Goal: Information Seeking & Learning: Find specific fact

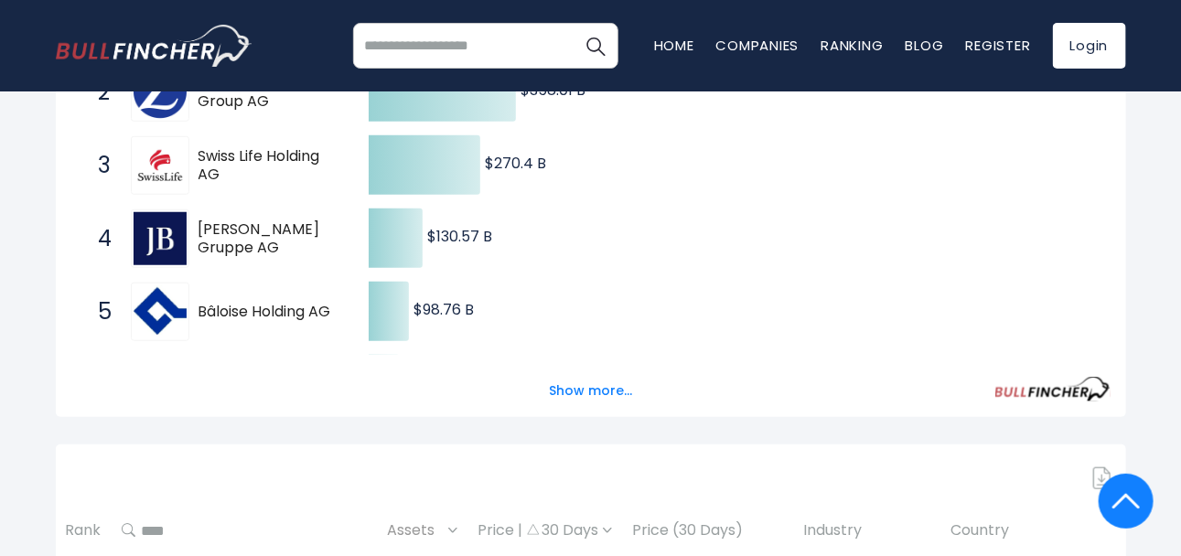
scroll to position [700, 0]
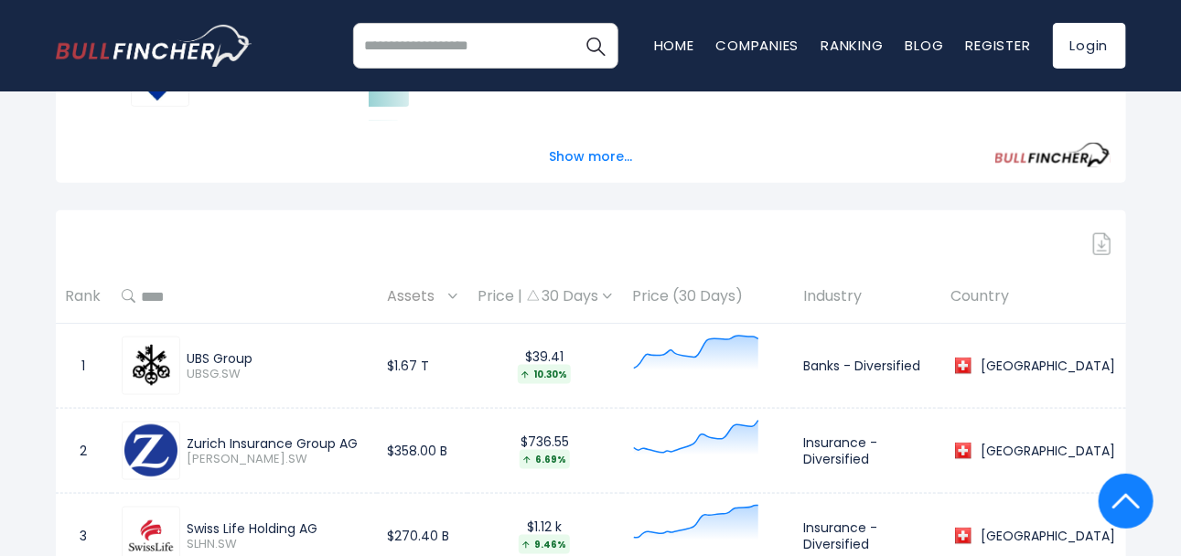
drag, startPoint x: 209, startPoint y: 350, endPoint x: 263, endPoint y: 354, distance: 55.0
click at [263, 354] on div "UBS Group UBSG.SW" at bounding box center [244, 366] width 245 height 59
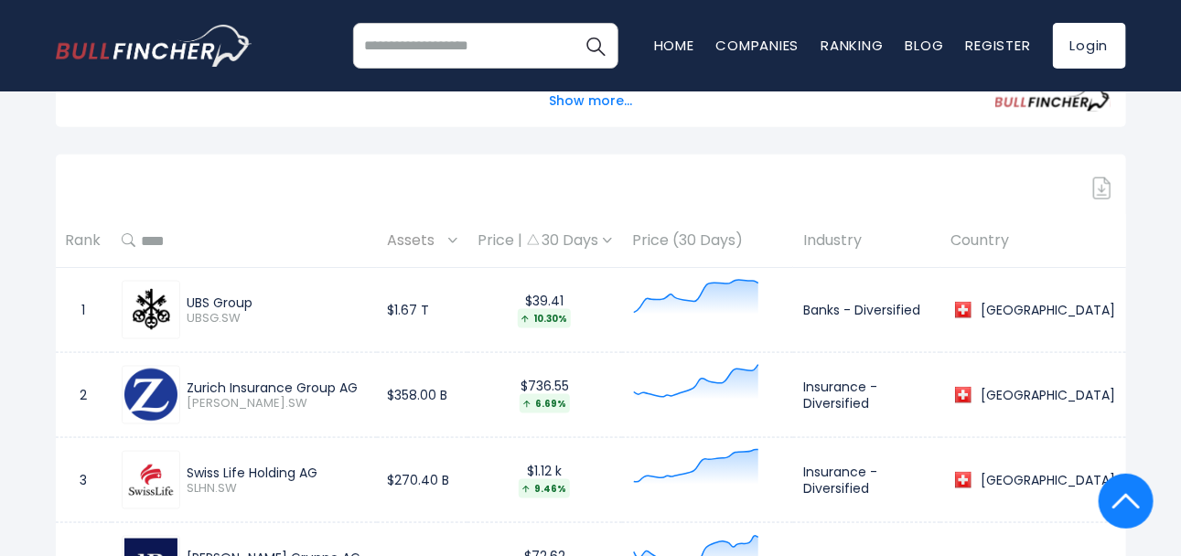
scroll to position [883, 0]
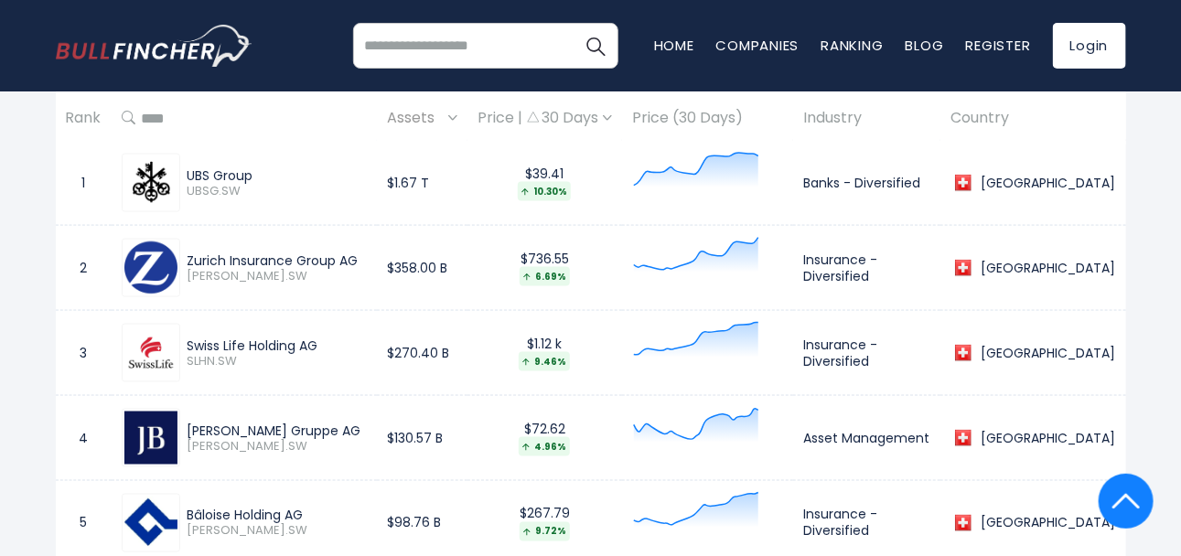
drag, startPoint x: 188, startPoint y: 246, endPoint x: 364, endPoint y: 257, distance: 176.0
click at [361, 260] on div "Zurich Insurance Group [PERSON_NAME].SW" at bounding box center [244, 268] width 245 height 59
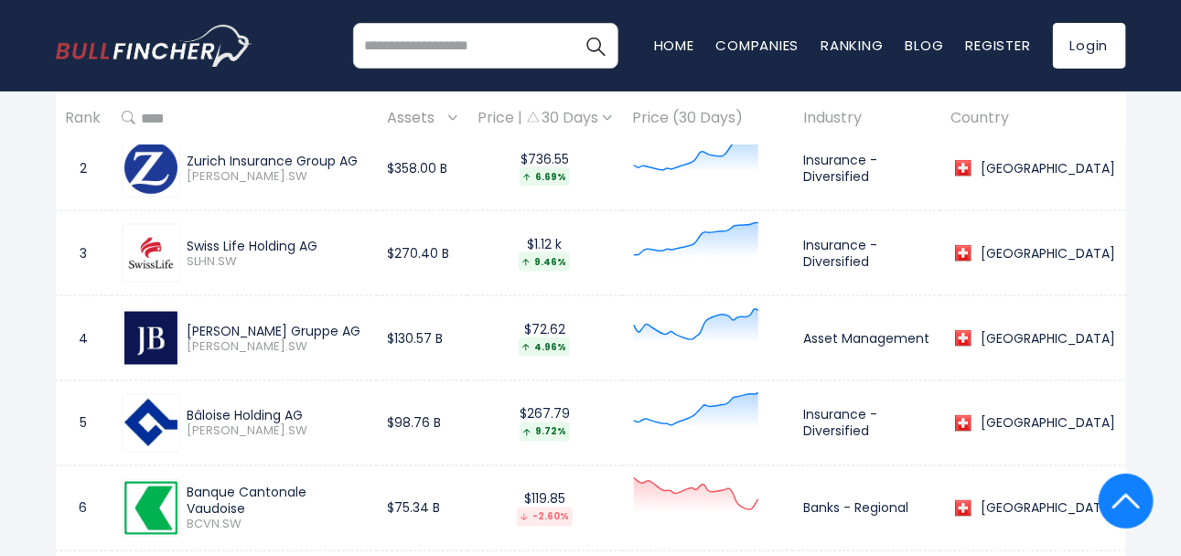
scroll to position [1066, 0]
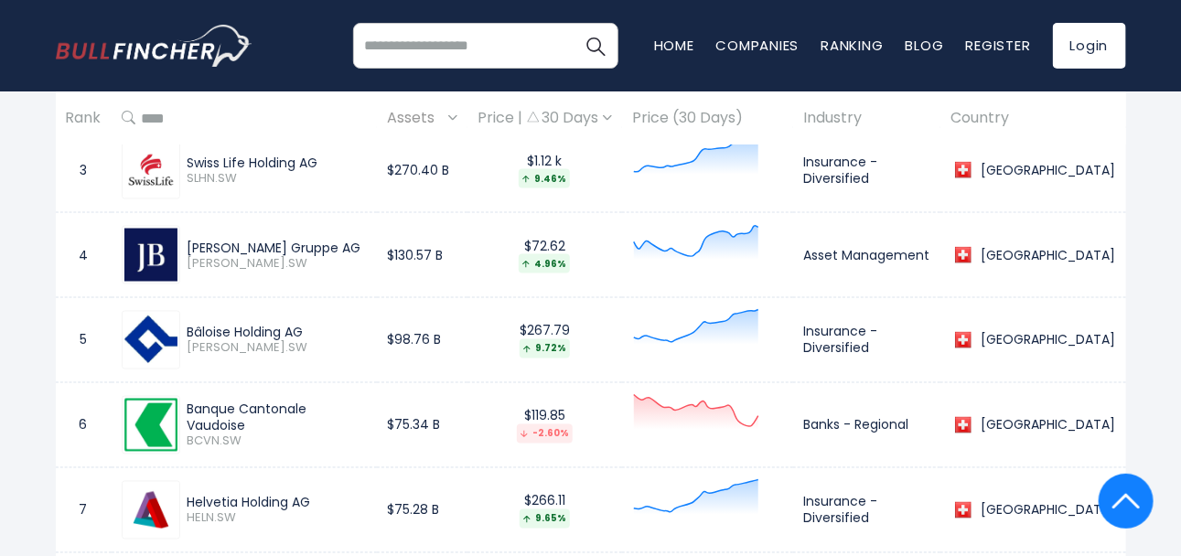
drag, startPoint x: 190, startPoint y: 148, endPoint x: 339, endPoint y: 149, distance: 149.1
click at [339, 149] on div "Swiss Life Holding AG SLHN.SW" at bounding box center [244, 170] width 245 height 59
copy div "Swiss Life Holding AG"
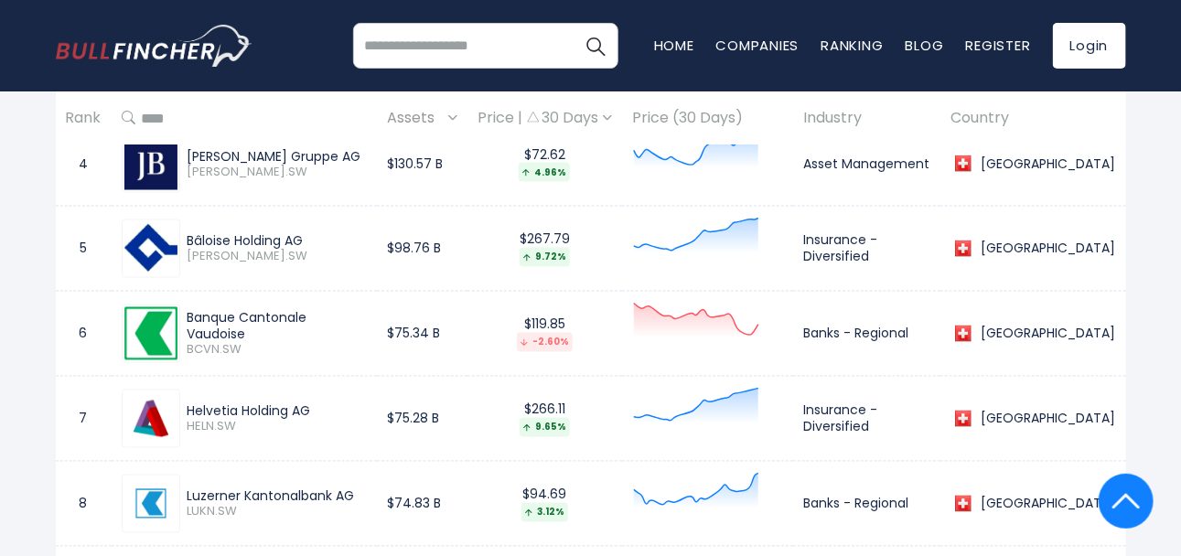
drag, startPoint x: 199, startPoint y: 315, endPoint x: 385, endPoint y: 308, distance: 185.8
click at [367, 308] on div "Banque Cantonale Vaudoise BCVN.SW" at bounding box center [244, 334] width 245 height 59
copy div "anque Cantonale Vaudoise"
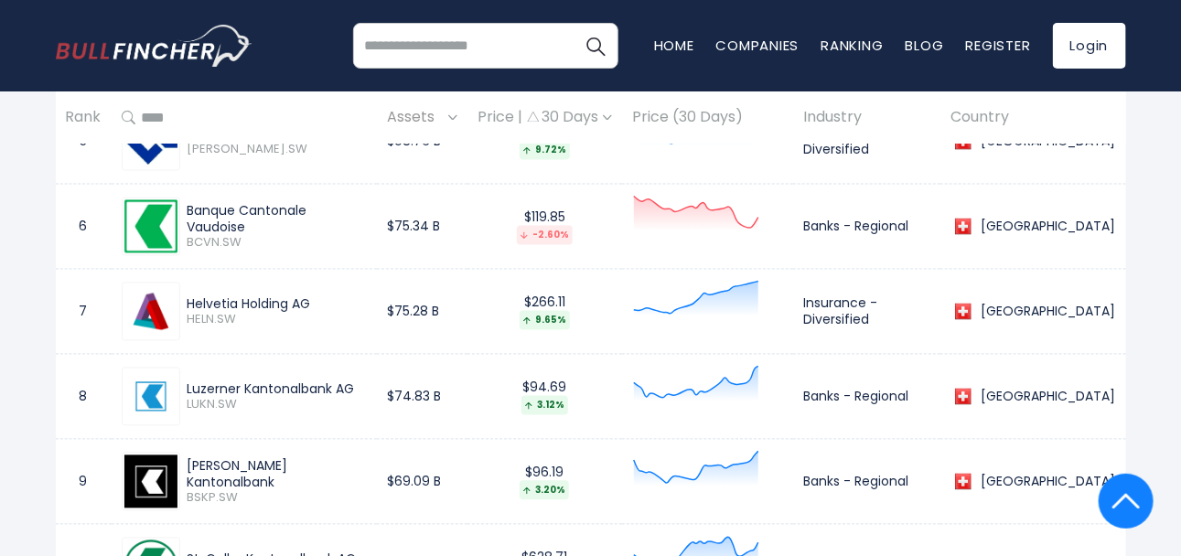
scroll to position [1340, 0]
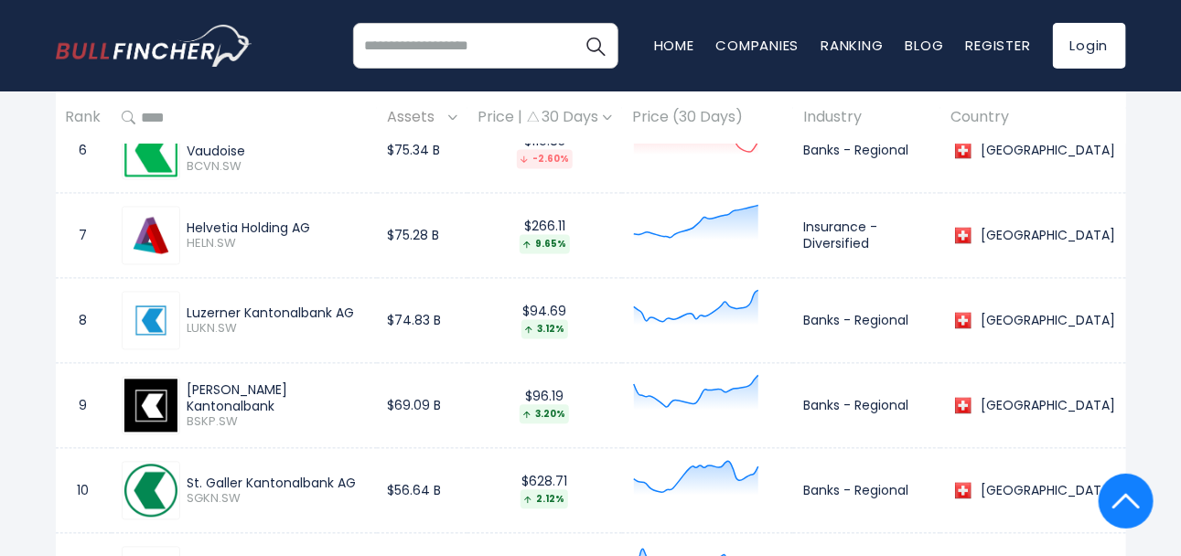
drag, startPoint x: 189, startPoint y: 214, endPoint x: 327, endPoint y: 224, distance: 137.6
click at [327, 224] on div "Helvetia Holding AG HELN.SW" at bounding box center [244, 236] width 245 height 59
copy div "Helvetia Holding AG"
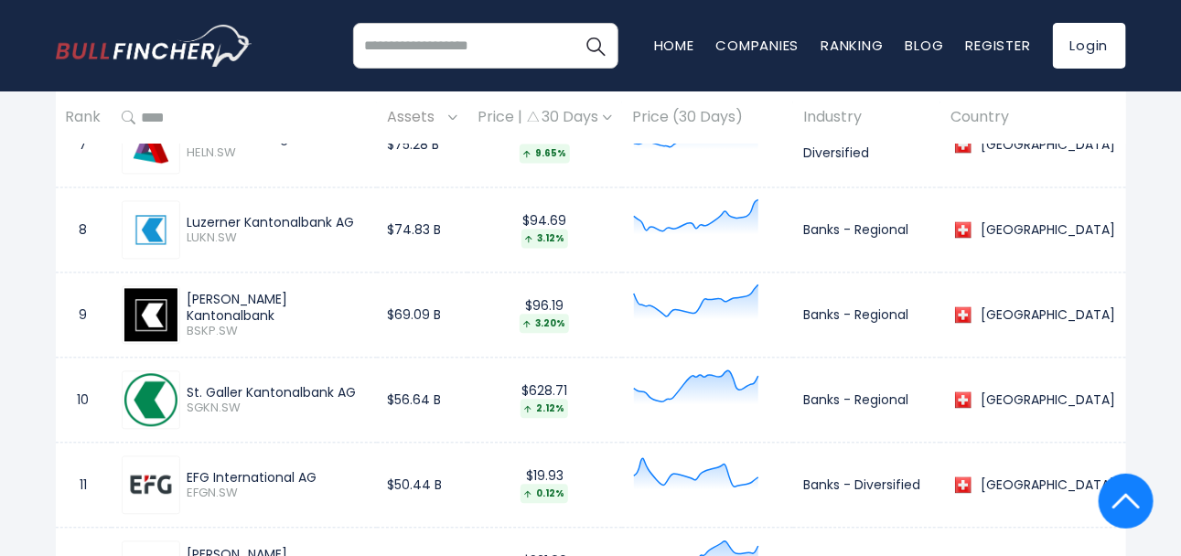
drag, startPoint x: 186, startPoint y: 213, endPoint x: 358, endPoint y: 213, distance: 172.0
click at [358, 214] on div "Luzerner Kantonalbank AG" at bounding box center [277, 222] width 179 height 16
copy div "Luzerner Kantonalbank AG"
drag, startPoint x: 183, startPoint y: 209, endPoint x: 331, endPoint y: 216, distance: 148.4
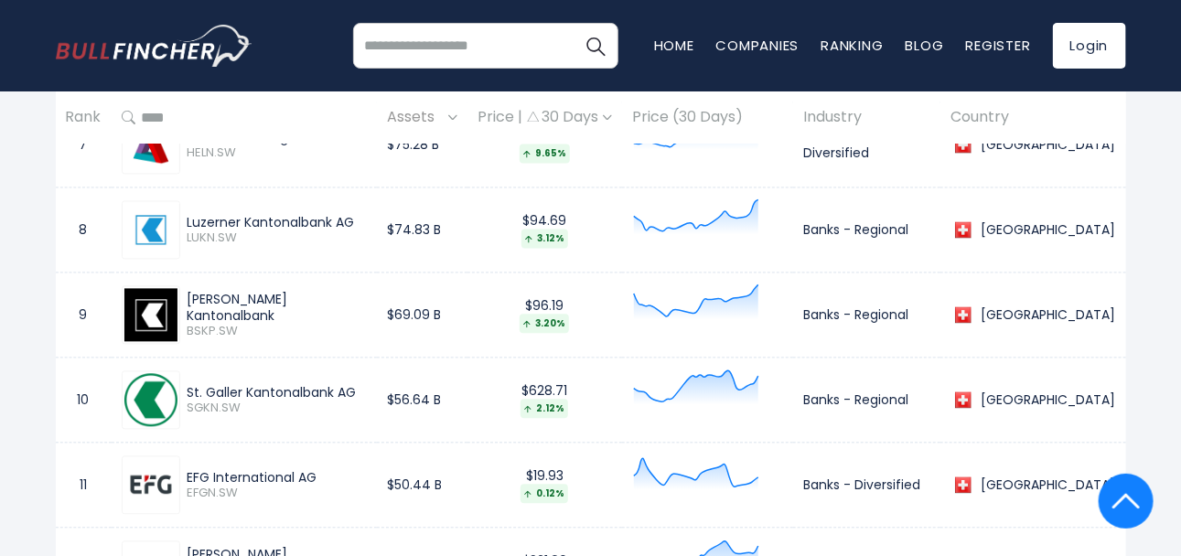
click at [335, 214] on div "Luzerner Kantonalbank AG LUKN.SW" at bounding box center [244, 229] width 245 height 59
copy div "Luzerner Kantonalbank"
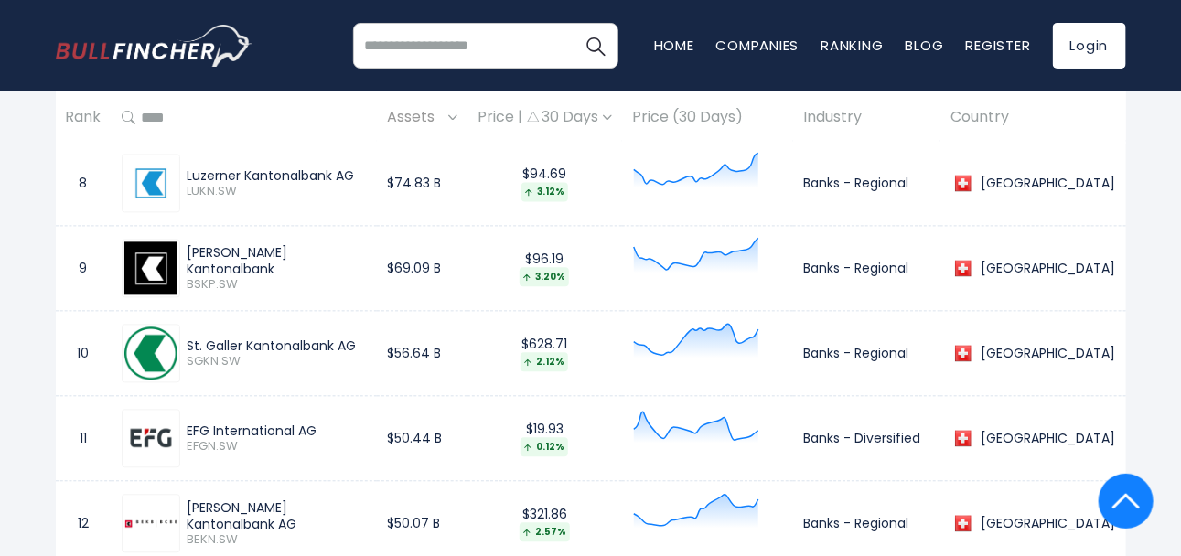
scroll to position [1523, 0]
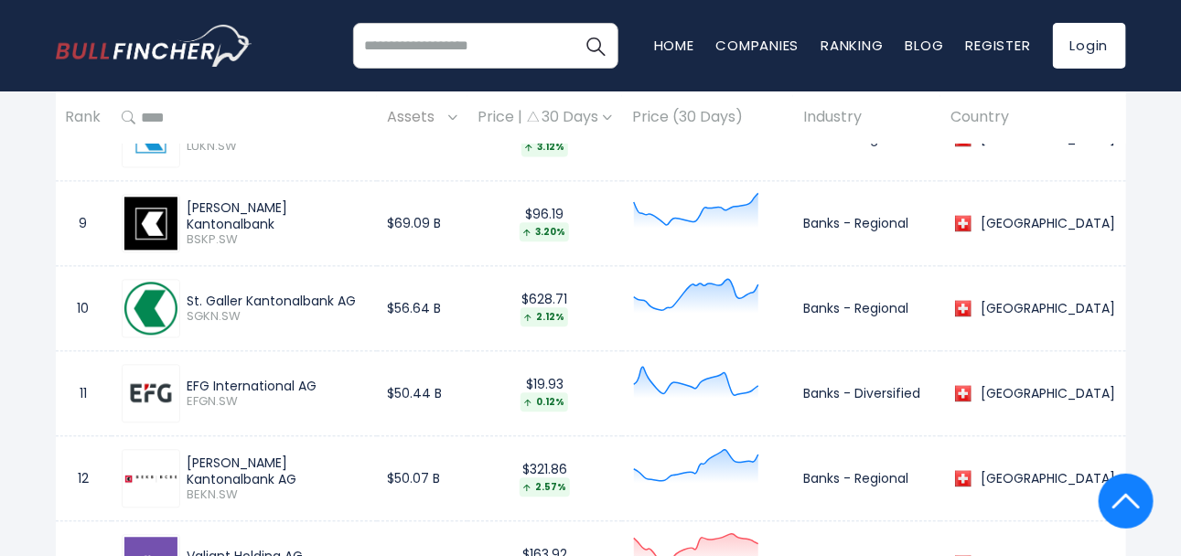
drag, startPoint x: 187, startPoint y: 203, endPoint x: 349, endPoint y: 210, distance: 163.0
click at [349, 210] on div "[PERSON_NAME] Kantonalbank BSKP.SW" at bounding box center [244, 223] width 245 height 59
copy div "[PERSON_NAME] Kantonalbank"
drag, startPoint x: 199, startPoint y: 296, endPoint x: 380, endPoint y: 303, distance: 180.3
click at [367, 303] on div "St. Galler Kantonalbank AG SGKN.SW" at bounding box center [273, 309] width 187 height 32
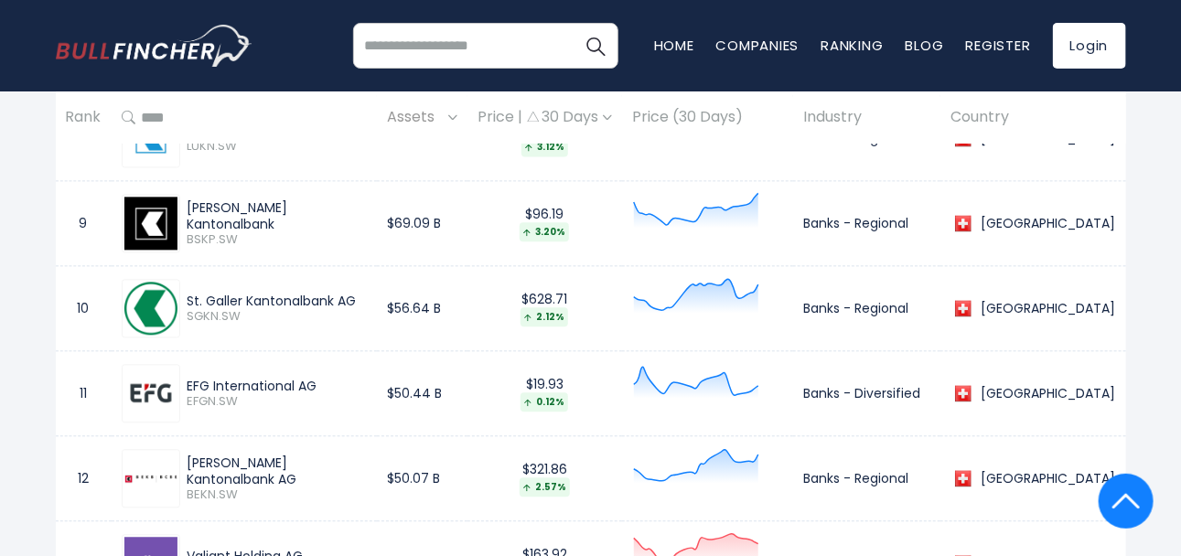
copy div "St. Galler Kantonalbank AG"
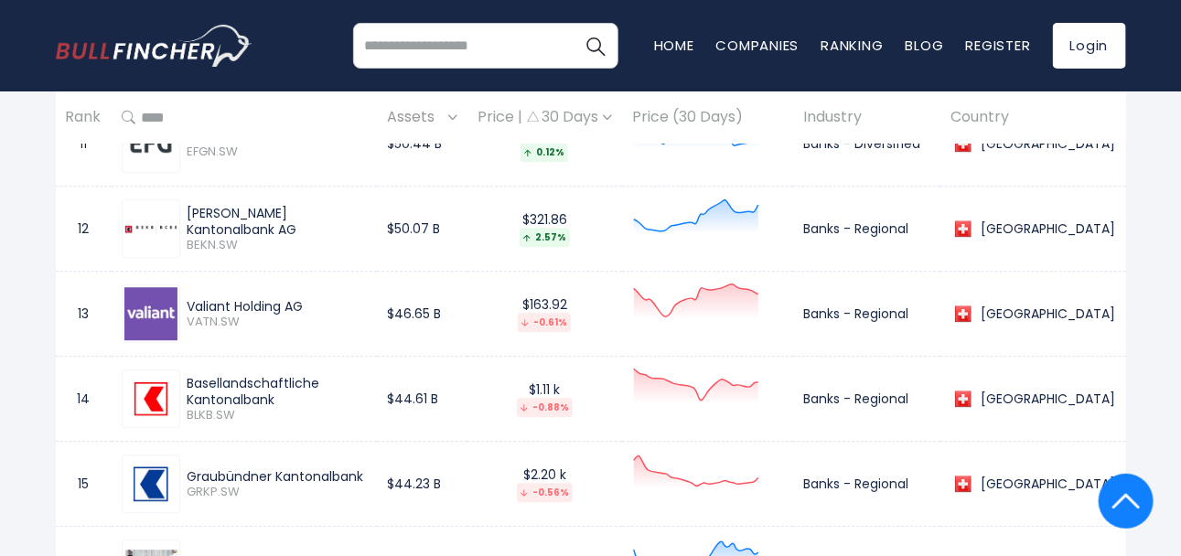
scroll to position [1797, 0]
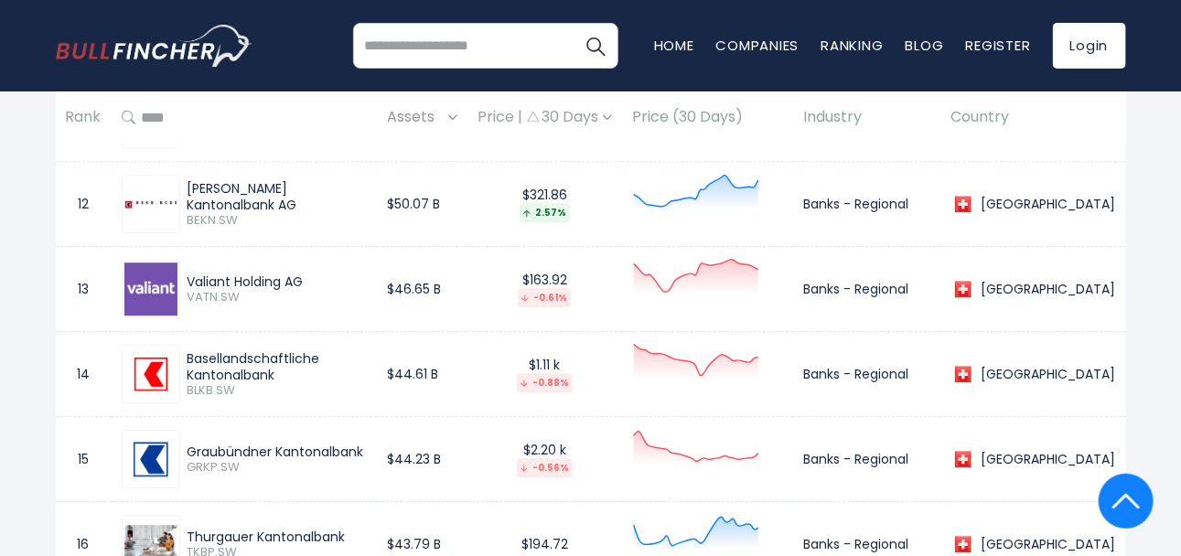
drag, startPoint x: 192, startPoint y: 187, endPoint x: 329, endPoint y: 198, distance: 137.7
click at [329, 198] on div "[PERSON_NAME] Kantonalbank AG BEKN.SW" at bounding box center [244, 204] width 245 height 59
drag, startPoint x: 187, startPoint y: 270, endPoint x: 281, endPoint y: 284, distance: 95.2
click at [281, 284] on div "Valiant Holding AG" at bounding box center [277, 282] width 179 height 16
copy div "Valiant Holding"
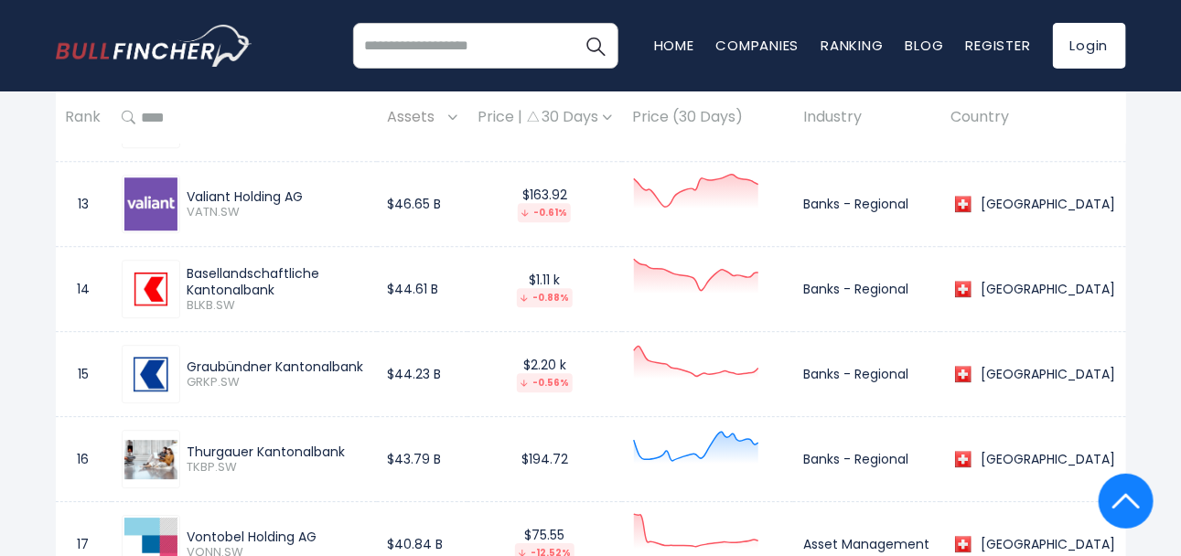
scroll to position [1889, 0]
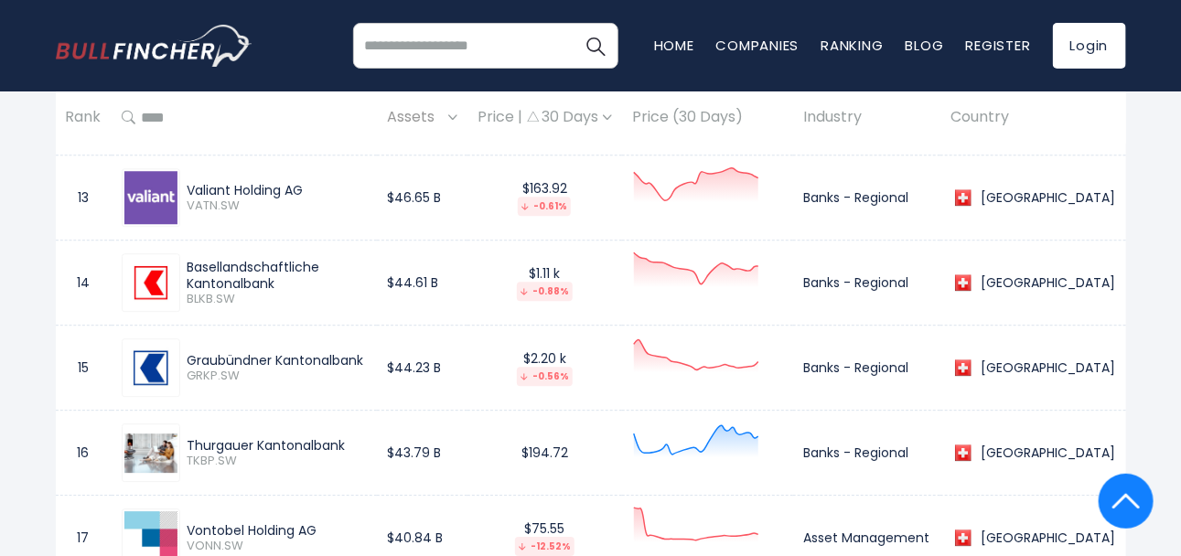
drag, startPoint x: 226, startPoint y: 261, endPoint x: 290, endPoint y: 280, distance: 66.9
click at [290, 280] on div "Basellandschaftliche Kantonalbank" at bounding box center [277, 275] width 179 height 33
copy div "Basellandschaftliche Kantonalbank"
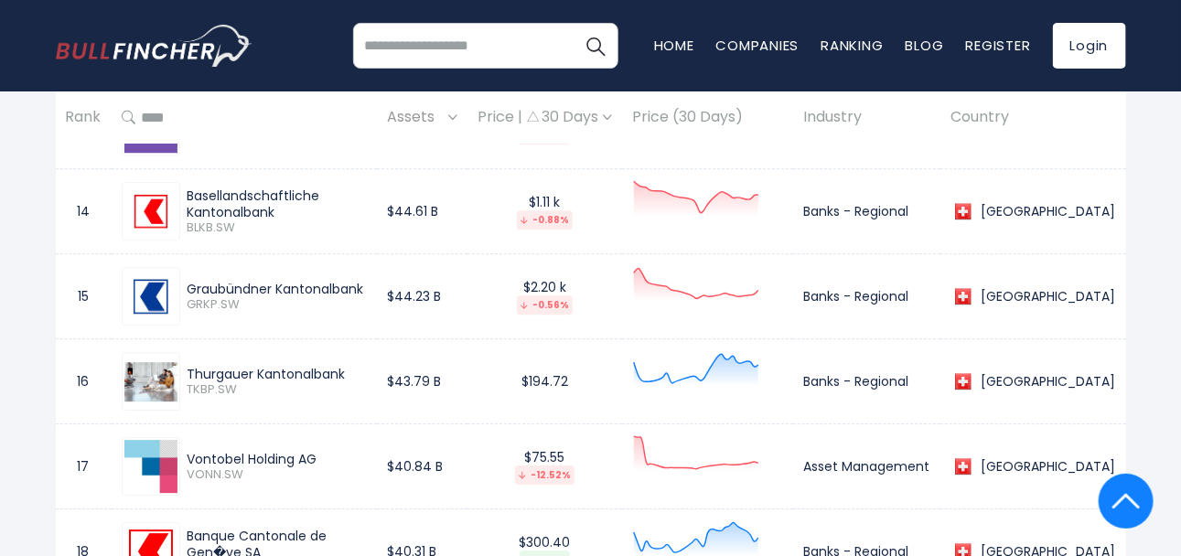
scroll to position [1980, 0]
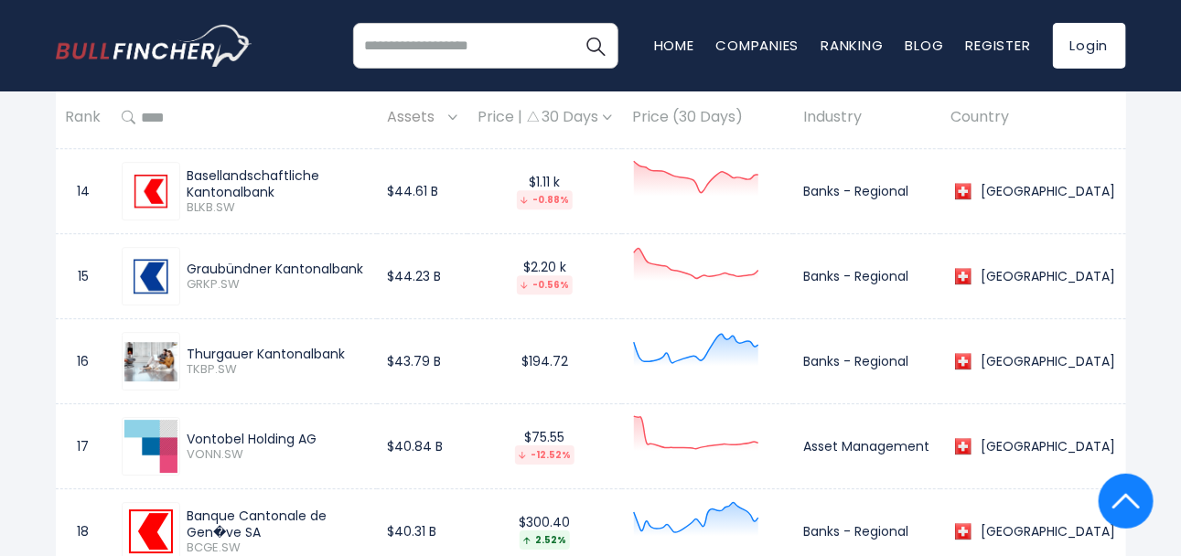
drag, startPoint x: 187, startPoint y: 255, endPoint x: 370, endPoint y: 251, distance: 183.9
click at [367, 251] on div "Graubündner Kantonalbank GRKP.SW" at bounding box center [244, 276] width 245 height 59
copy div "Graubündner Kantonalbank"
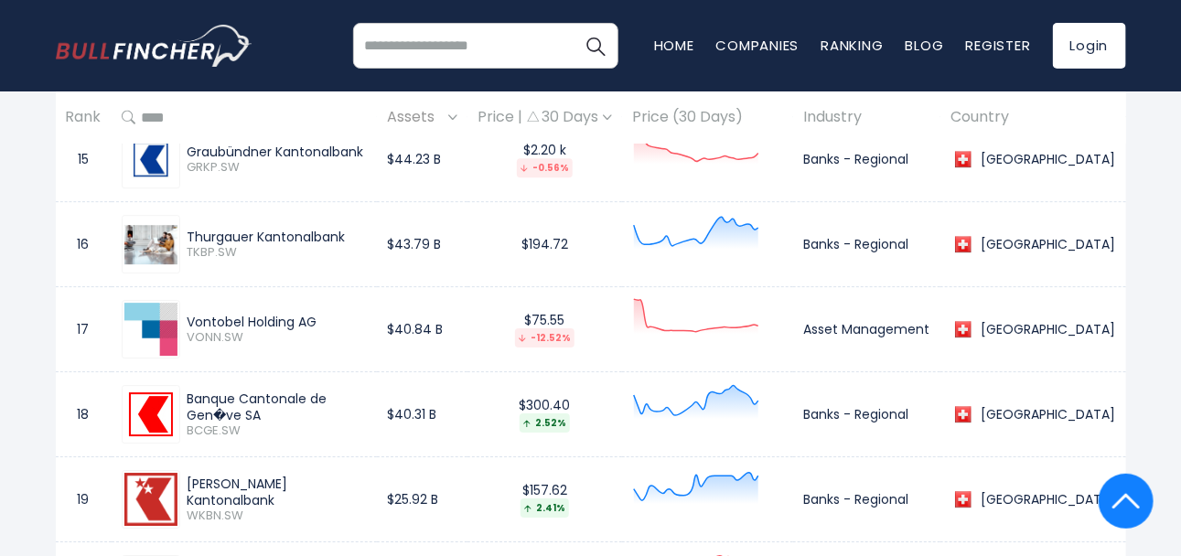
scroll to position [2163, 0]
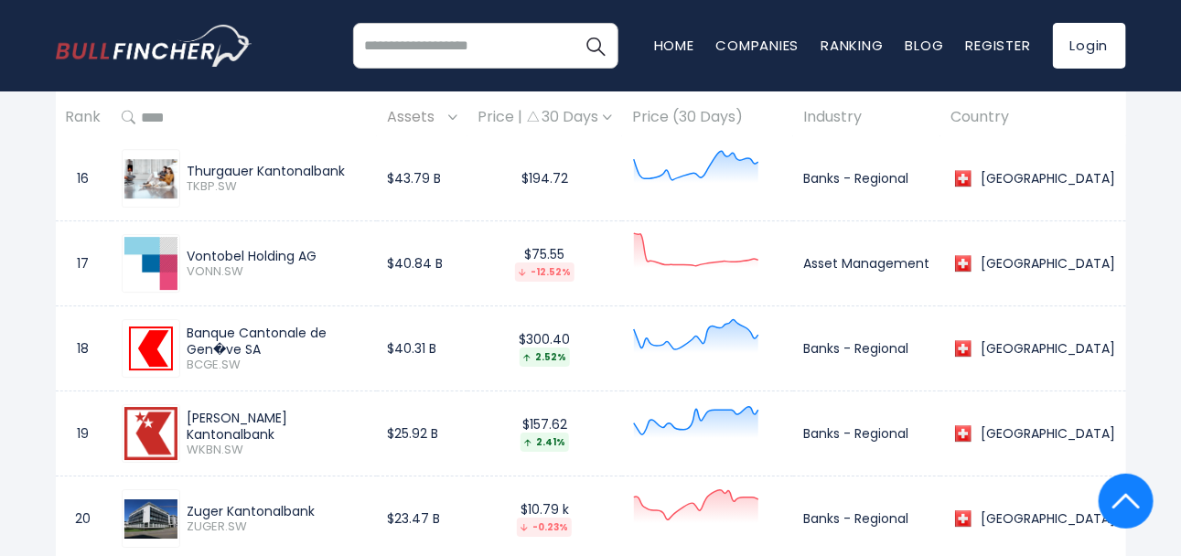
drag, startPoint x: 183, startPoint y: 153, endPoint x: 326, endPoint y: 158, distance: 142.8
click at [326, 158] on div "Thurgauer Kantonalbank TKBP.SW" at bounding box center [244, 178] width 245 height 59
click at [14, 177] on div "[GEOGRAPHIC_DATA] Entire World 30,373 [GEOGRAPHIC_DATA] 3,966" at bounding box center [590, 31] width 1181 height 4150
drag, startPoint x: 191, startPoint y: 156, endPoint x: 213, endPoint y: 163, distance: 22.9
click at [329, 163] on div "Thurgauer Kantonalbank TKBP.SW" at bounding box center [244, 178] width 245 height 59
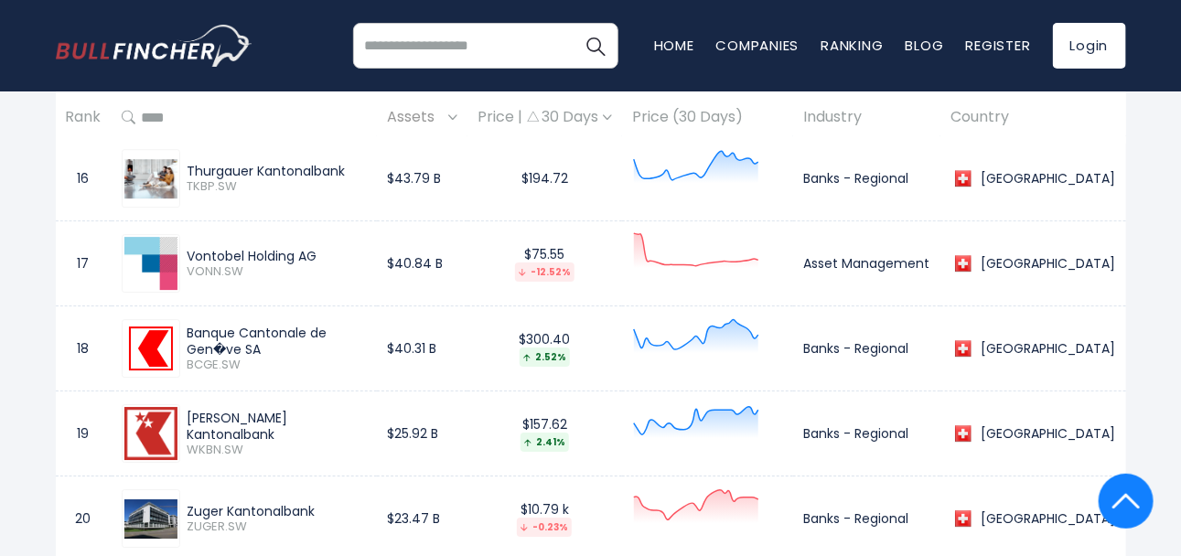
drag, startPoint x: 186, startPoint y: 156, endPoint x: 353, endPoint y: 170, distance: 168.0
click at [353, 170] on div "Thurgauer Kantonalbank TKBP.SW" at bounding box center [244, 178] width 245 height 59
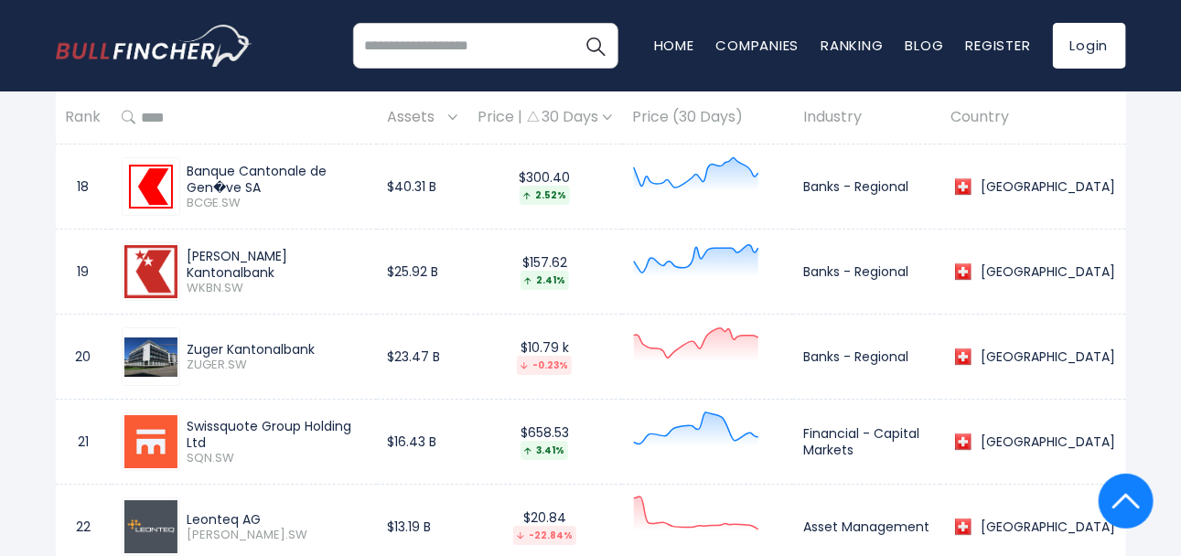
scroll to position [2346, 0]
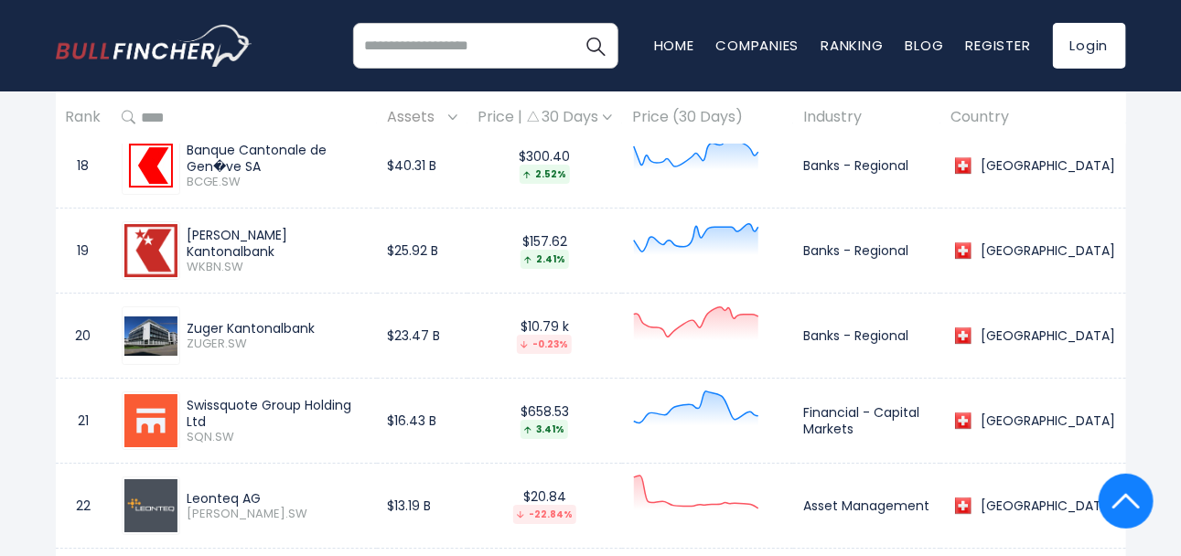
drag, startPoint x: 186, startPoint y: 226, endPoint x: 367, endPoint y: 241, distance: 181.8
click at [367, 241] on div "[PERSON_NAME] Kantonalbank WKBN.SW" at bounding box center [244, 250] width 245 height 59
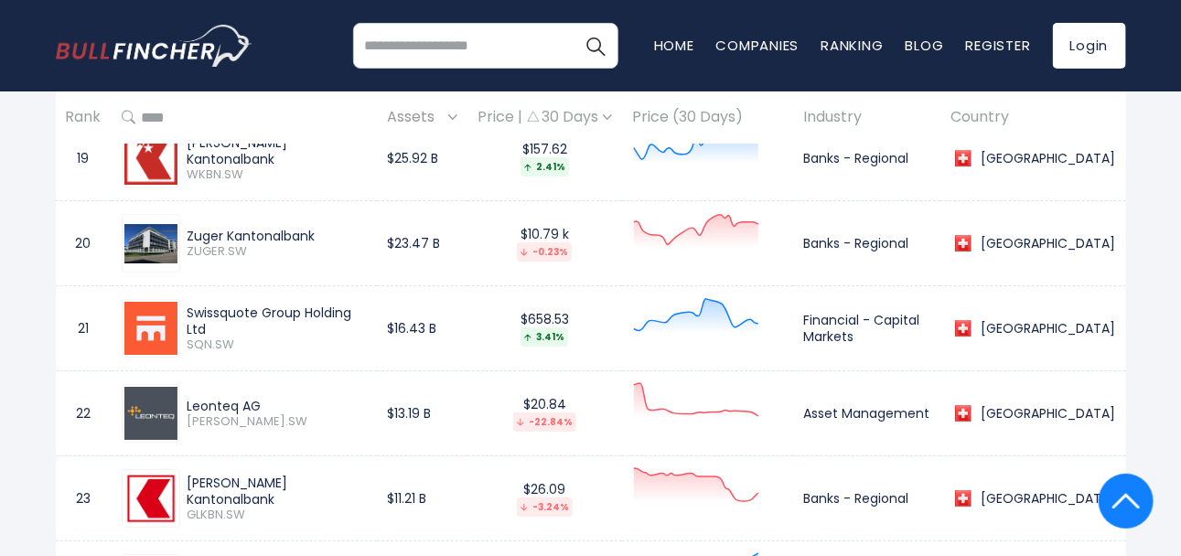
scroll to position [2529, 0]
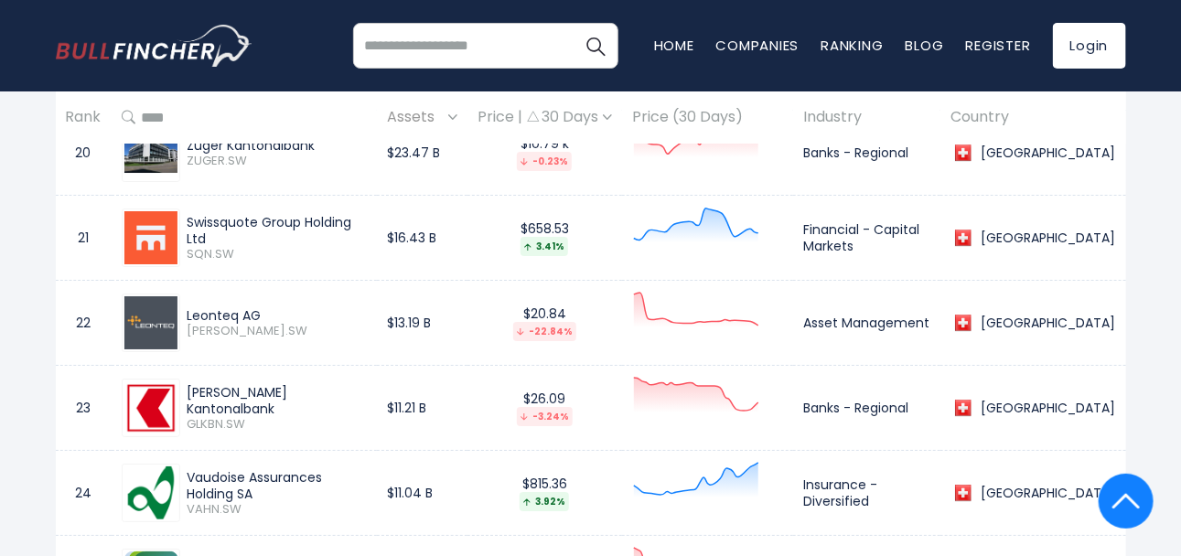
drag, startPoint x: 220, startPoint y: 222, endPoint x: 352, endPoint y: 221, distance: 132.6
click at [352, 221] on div "Swissquote Group Holding Ltd SQN.SW" at bounding box center [244, 238] width 245 height 59
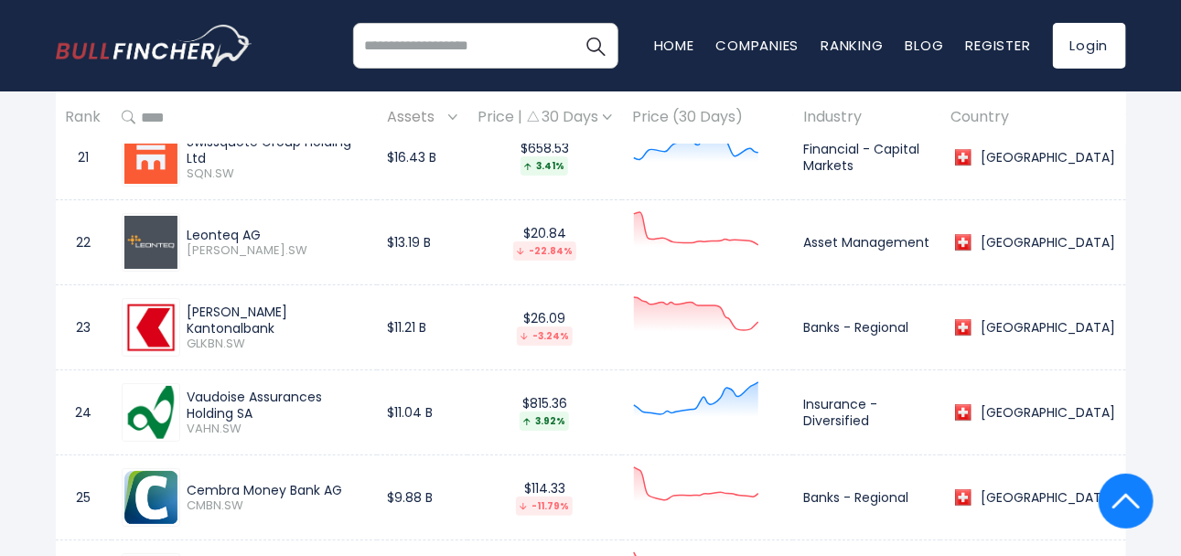
scroll to position [2621, 0]
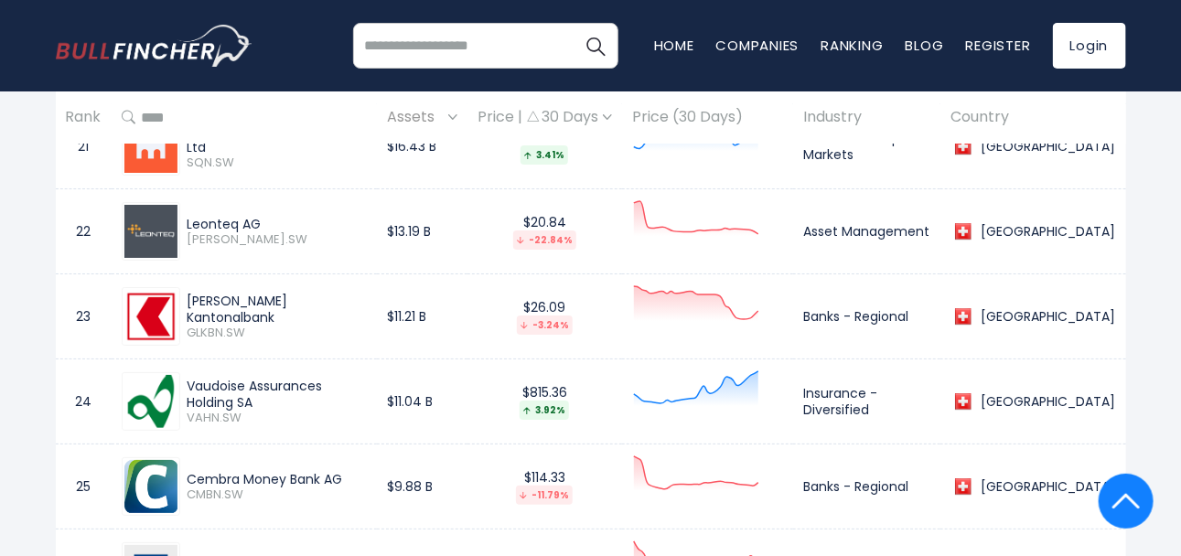
drag, startPoint x: 188, startPoint y: 208, endPoint x: 266, endPoint y: 210, distance: 77.8
click at [266, 210] on div "Leonteq [PERSON_NAME].SW" at bounding box center [244, 231] width 245 height 59
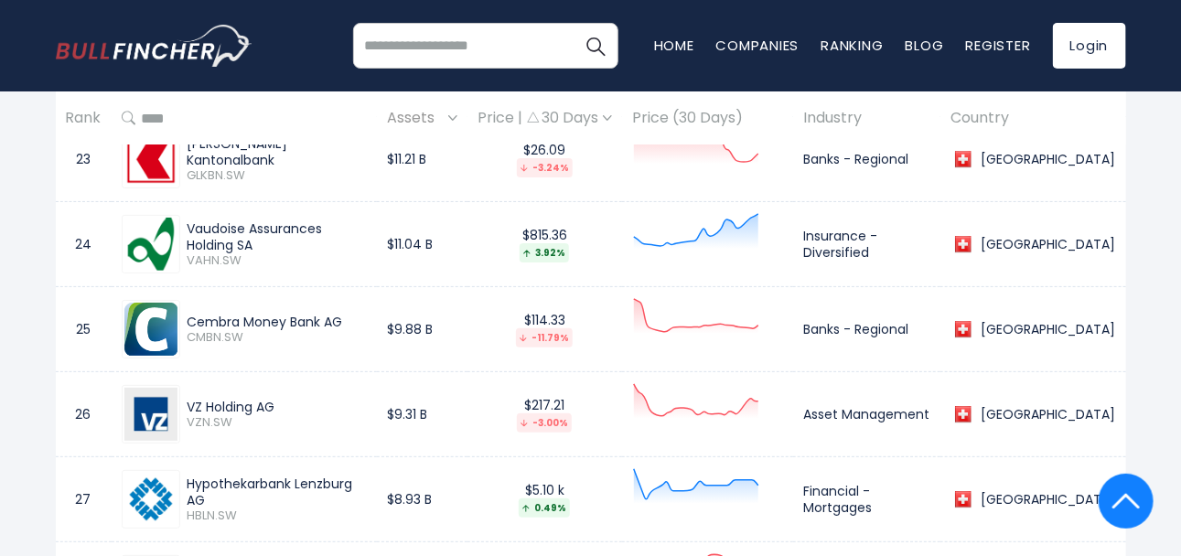
scroll to position [2804, 0]
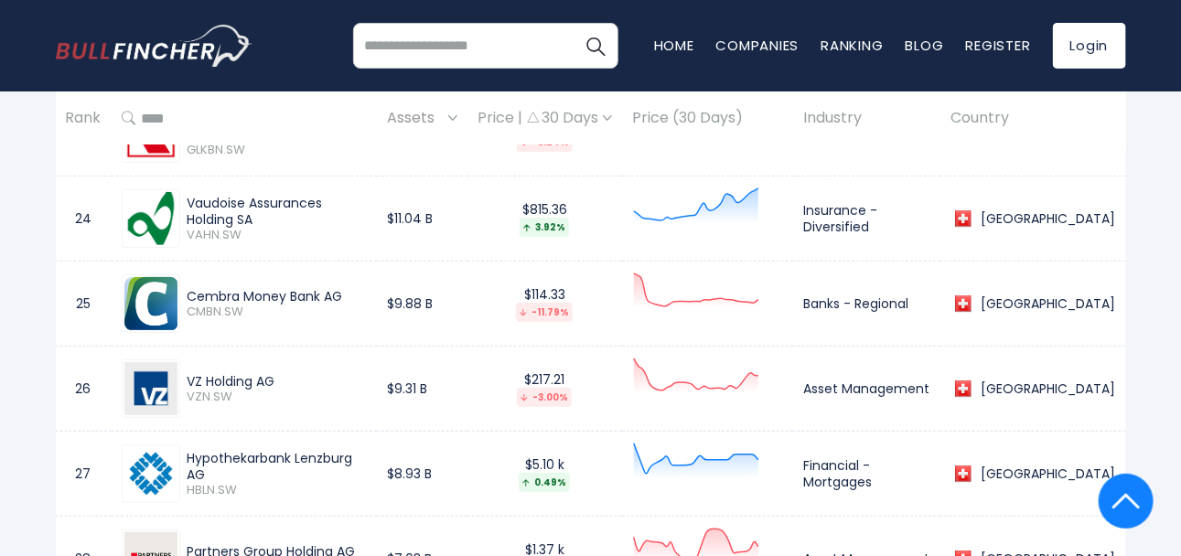
drag, startPoint x: 192, startPoint y: 280, endPoint x: 358, endPoint y: 282, distance: 165.6
click at [357, 283] on div "Cembra Money Bank AG CMBN.SW" at bounding box center [244, 303] width 245 height 59
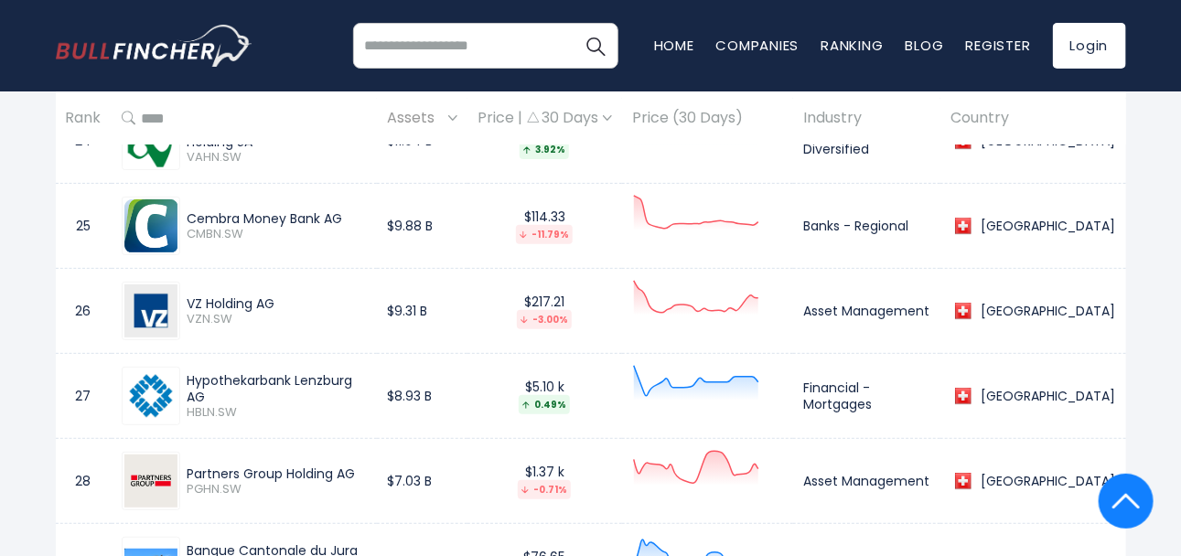
scroll to position [2987, 0]
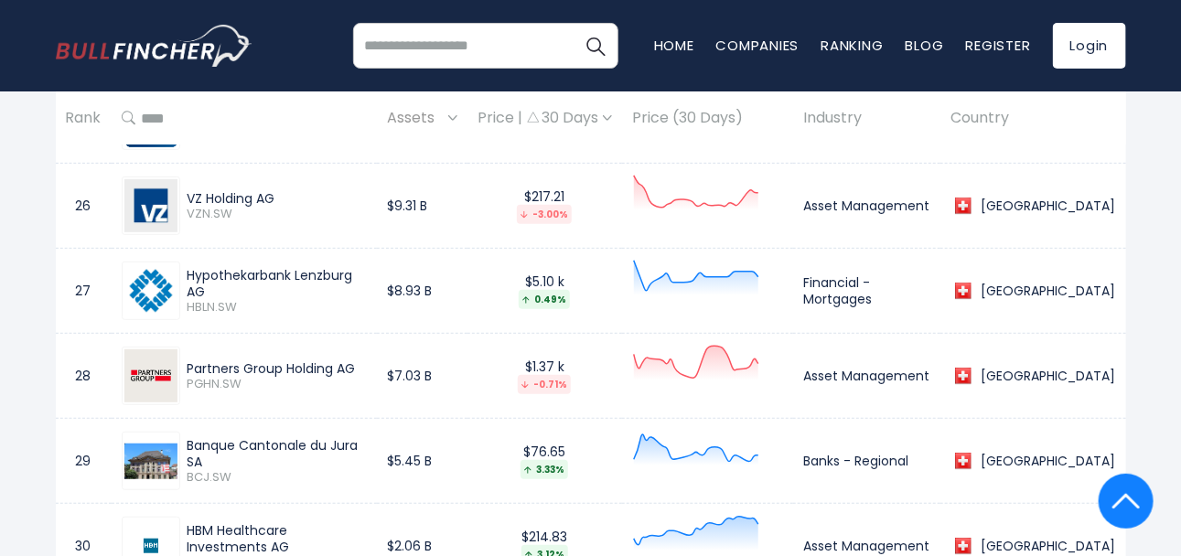
drag, startPoint x: 187, startPoint y: 182, endPoint x: 252, endPoint y: 198, distance: 67.9
click at [252, 198] on div "VZ Holding AG VZN.SW" at bounding box center [244, 206] width 245 height 59
drag, startPoint x: 224, startPoint y: 277, endPoint x: 179, endPoint y: 261, distance: 47.8
click at [190, 265] on div "Hypothekarbank Lenzburg AG HBLN.SW" at bounding box center [244, 291] width 245 height 59
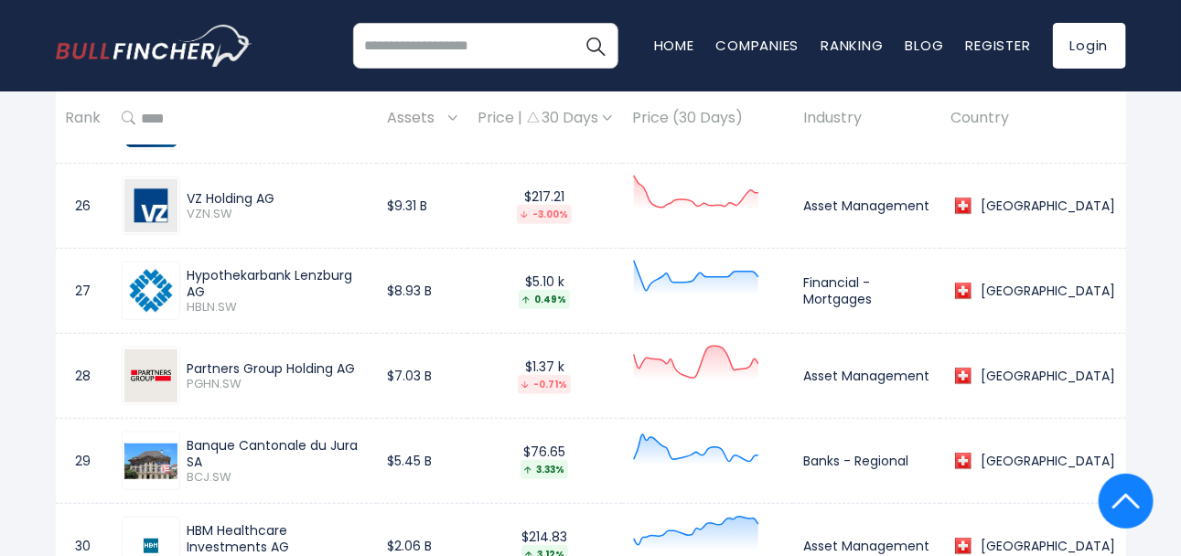
drag, startPoint x: 189, startPoint y: 268, endPoint x: 351, endPoint y: 284, distance: 162.7
click at [351, 284] on div "Hypothekarbank Lenzburg AG HBLN.SW" at bounding box center [244, 291] width 245 height 59
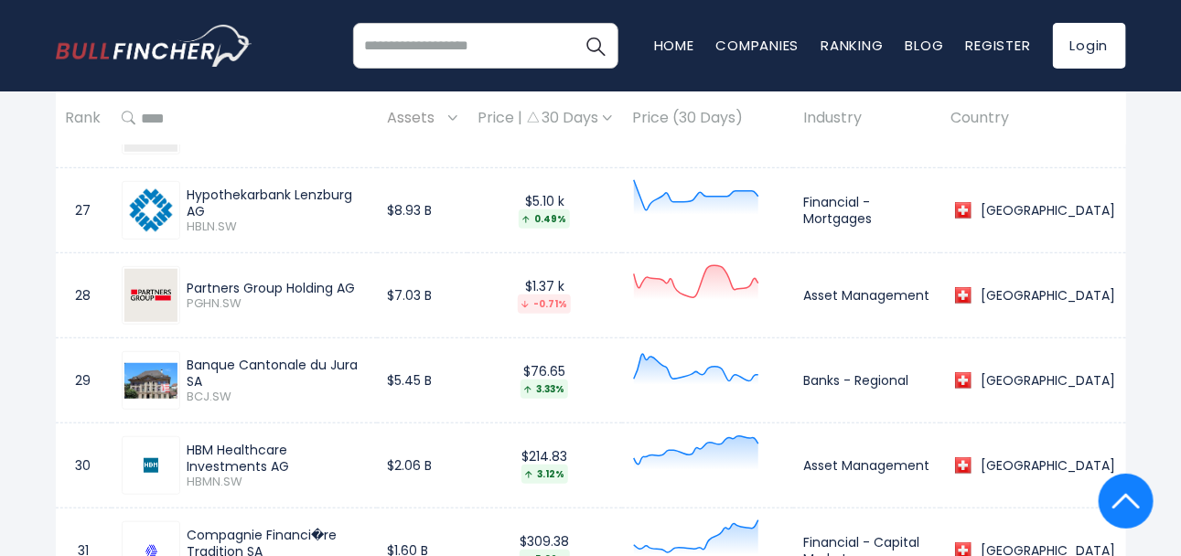
scroll to position [3078, 0]
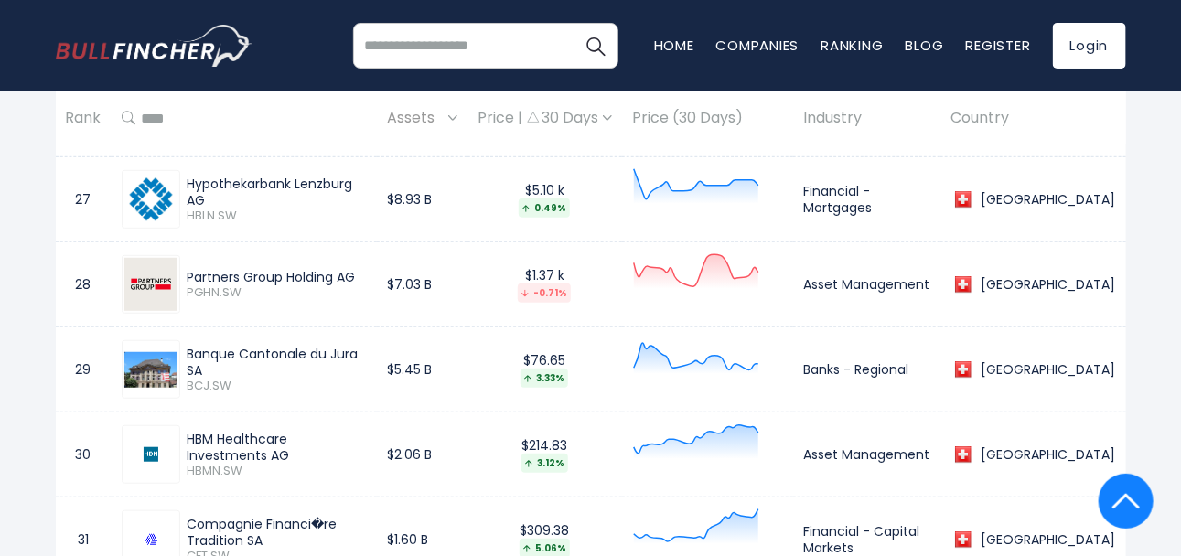
drag, startPoint x: 188, startPoint y: 345, endPoint x: 359, endPoint y: 360, distance: 171.8
click at [359, 360] on div "Banque Cantonale du Jura SA BCJ.SW" at bounding box center [244, 369] width 245 height 59
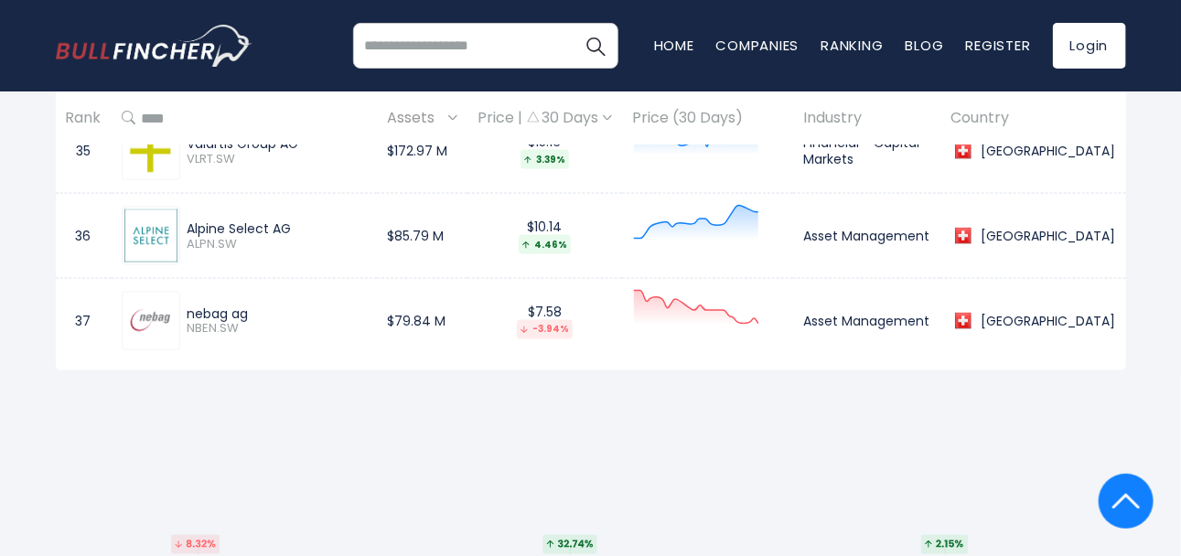
scroll to position [3901, 0]
